Goal: Information Seeking & Learning: Learn about a topic

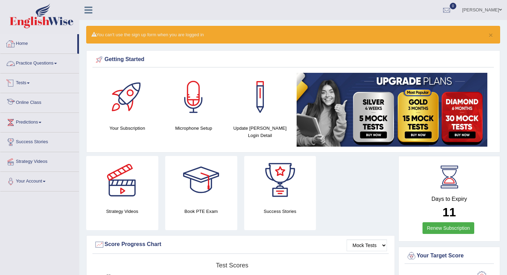
click at [38, 101] on link "Online Class" at bounding box center [39, 101] width 79 height 17
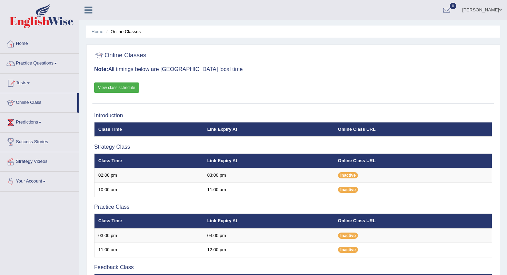
click at [114, 90] on link "View class schedule" at bounding box center [116, 87] width 45 height 10
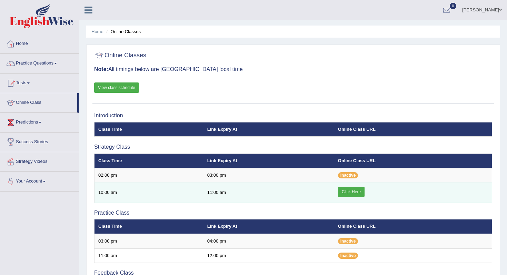
click at [345, 191] on link "Click Here" at bounding box center [351, 192] width 27 height 10
click at [348, 195] on link "Click Here" at bounding box center [351, 192] width 27 height 10
click at [365, 193] on td "Click Here" at bounding box center [413, 192] width 158 height 20
click at [358, 192] on link "Click Here" at bounding box center [351, 192] width 27 height 10
